Goal: Task Accomplishment & Management: Manage account settings

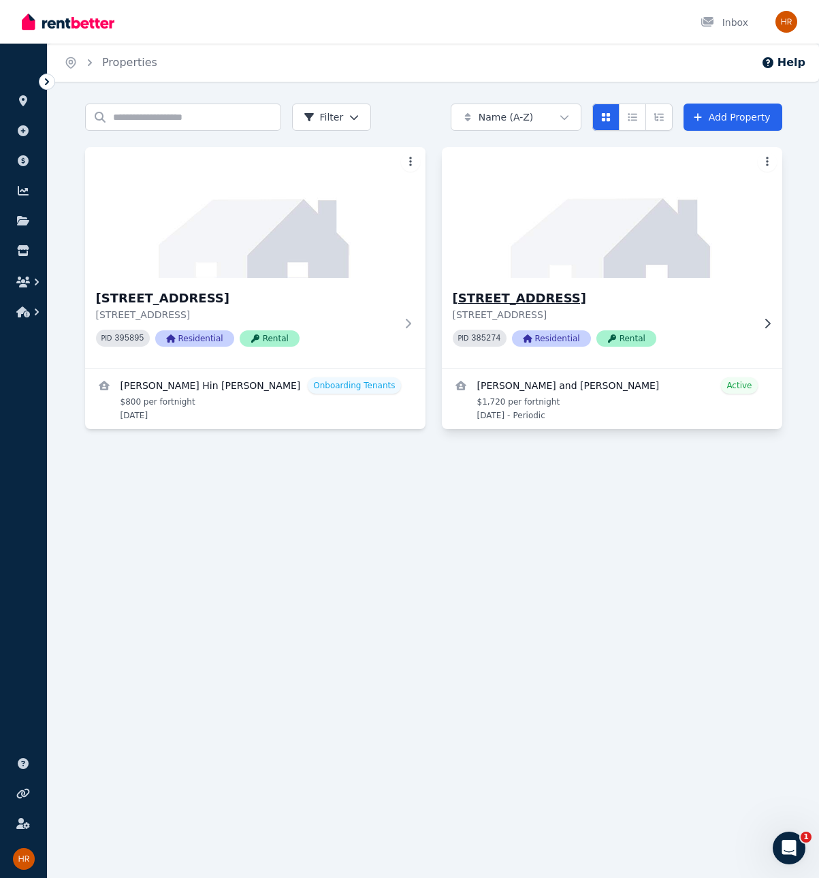
click at [545, 309] on p "[STREET_ADDRESS]" at bounding box center [603, 315] width 300 height 14
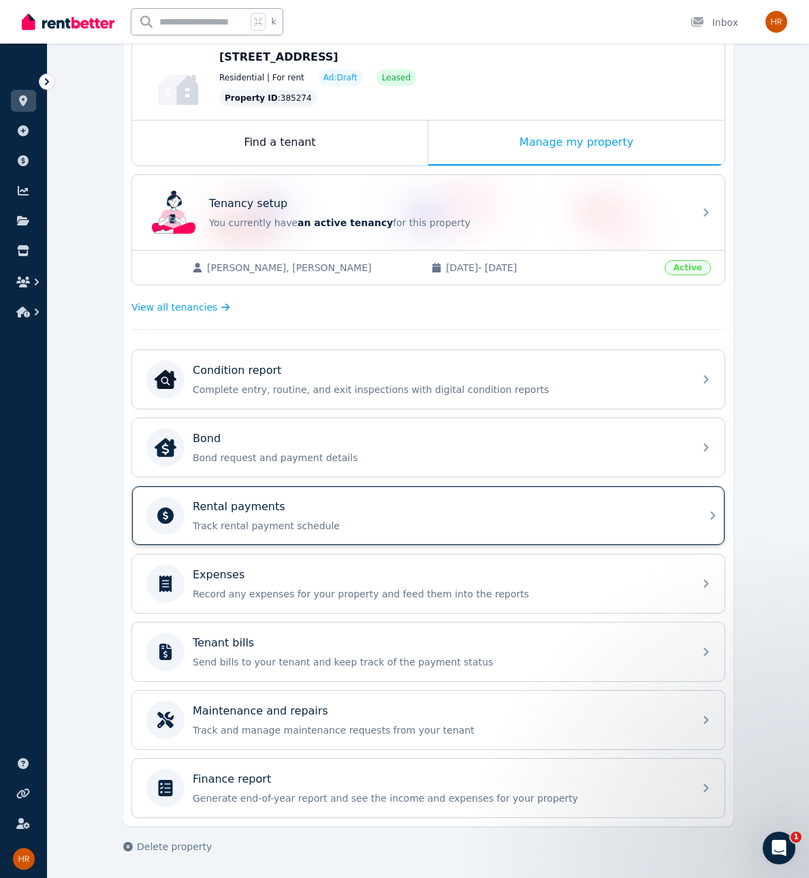
click at [334, 521] on p "Track rental payment schedule" at bounding box center [439, 526] width 493 height 14
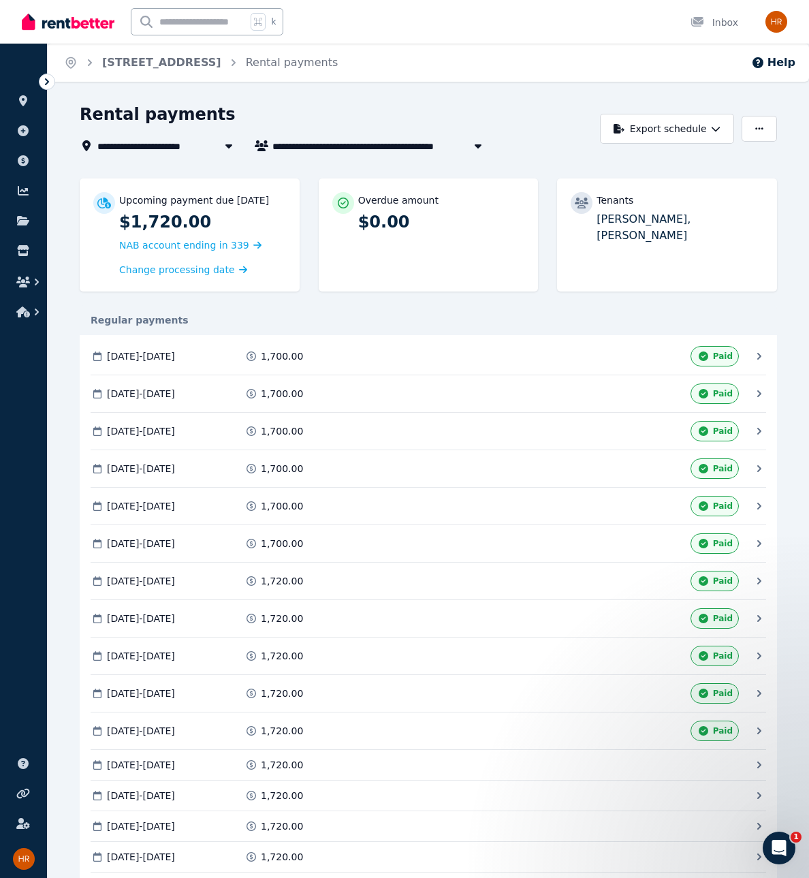
click at [304, 768] on div "1,720.00" at bounding box center [325, 765] width 162 height 14
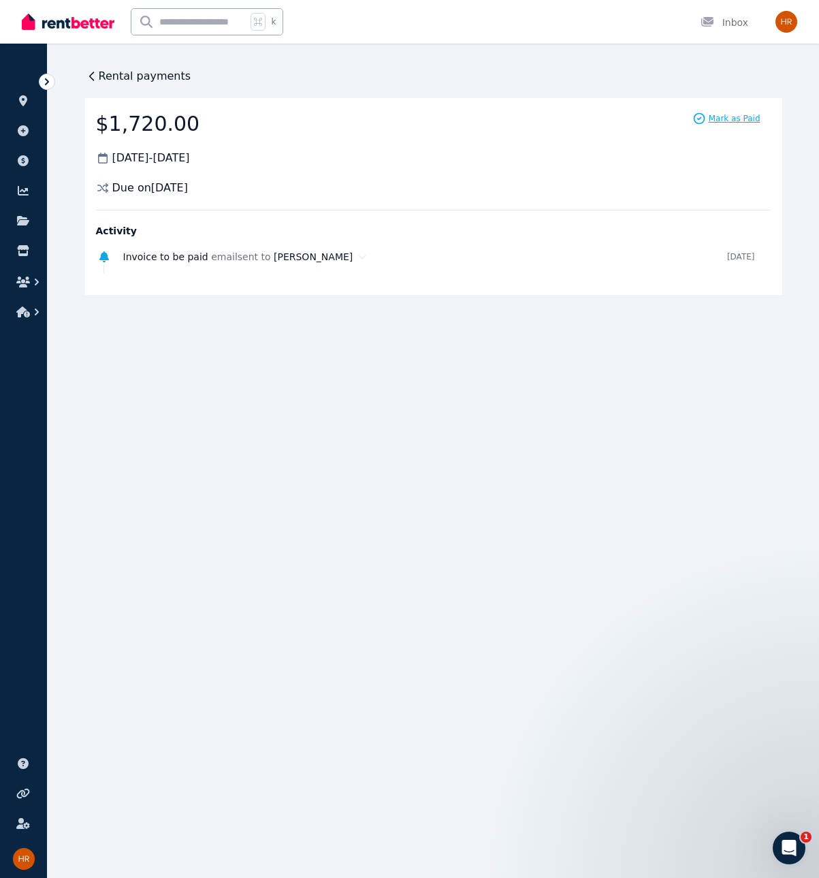
click at [741, 117] on span "Mark as Paid" at bounding box center [735, 118] width 52 height 11
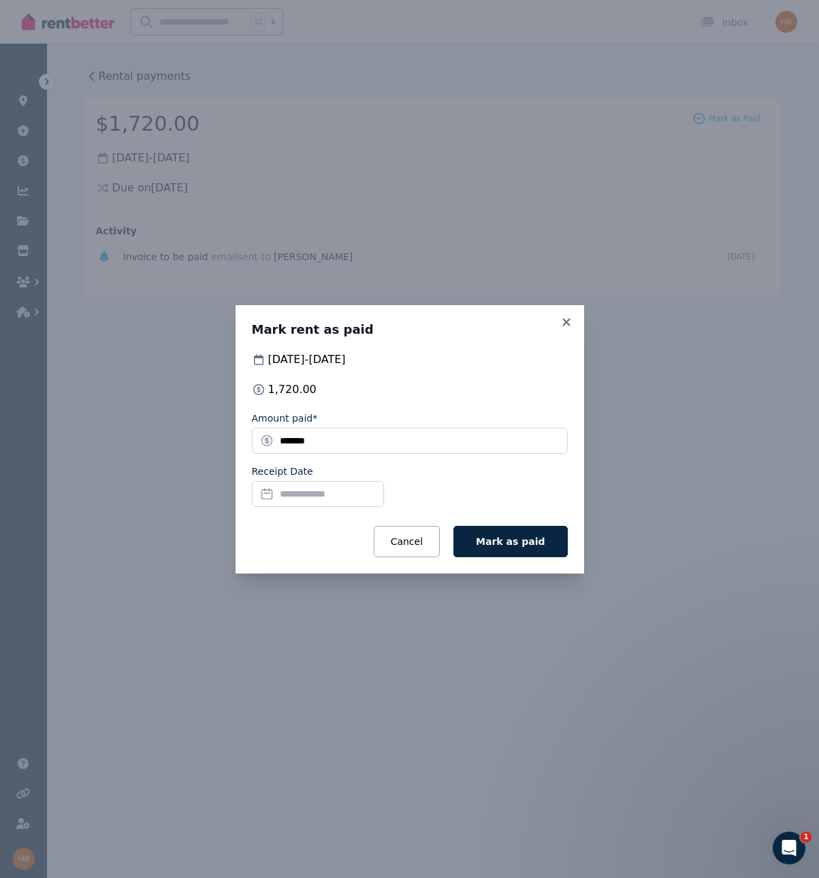
click at [370, 497] on input "Receipt Date" at bounding box center [318, 494] width 132 height 26
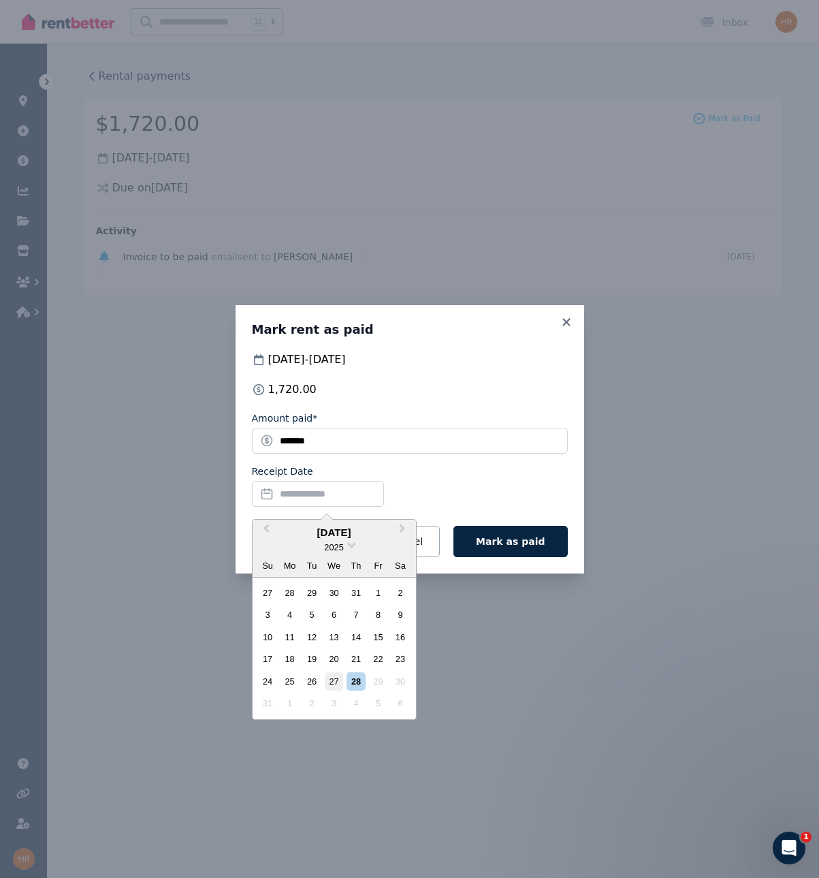
click at [338, 678] on div "27" at bounding box center [334, 681] width 18 height 18
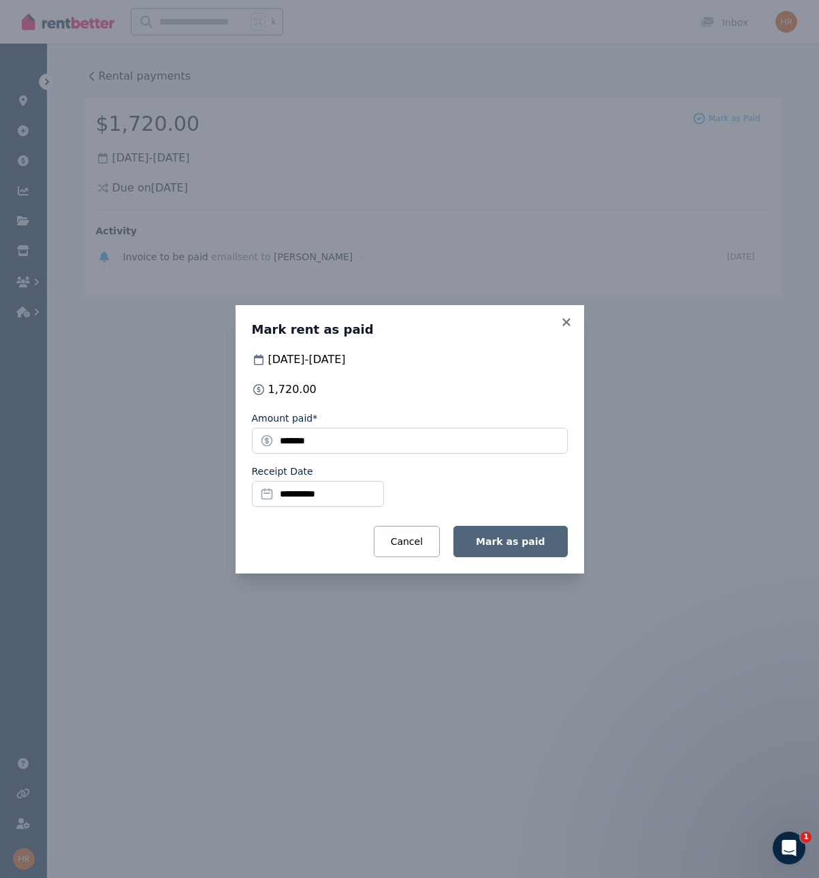
click at [524, 528] on button "Mark as paid" at bounding box center [511, 541] width 114 height 31
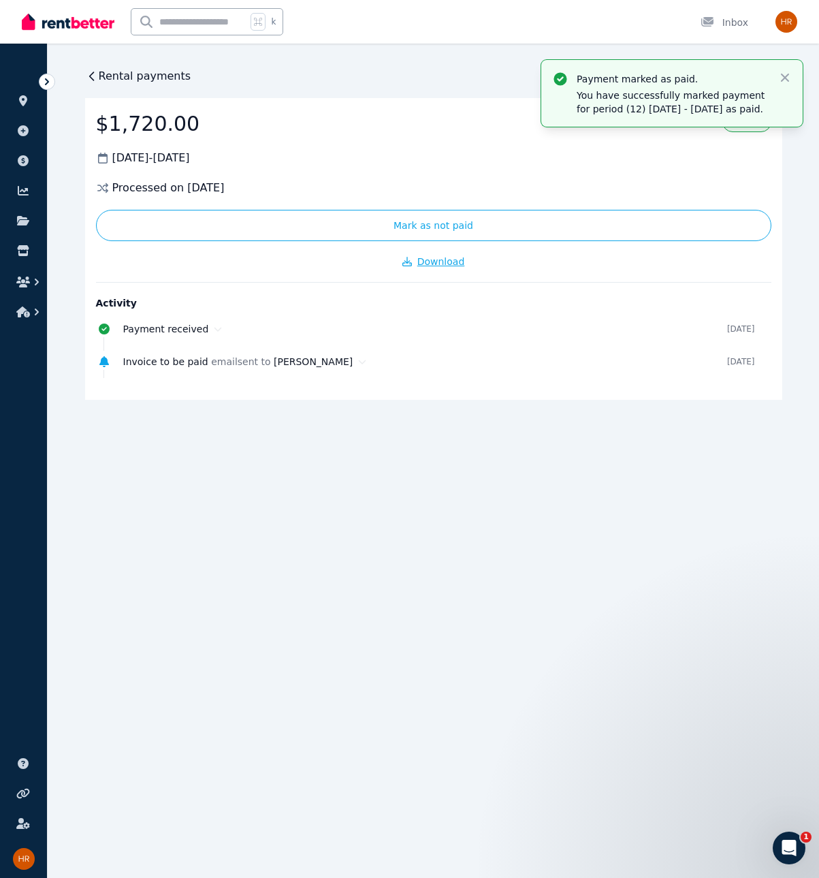
click at [464, 267] on button "Download" at bounding box center [434, 262] width 676 height 14
